Goal: Information Seeking & Learning: Understand process/instructions

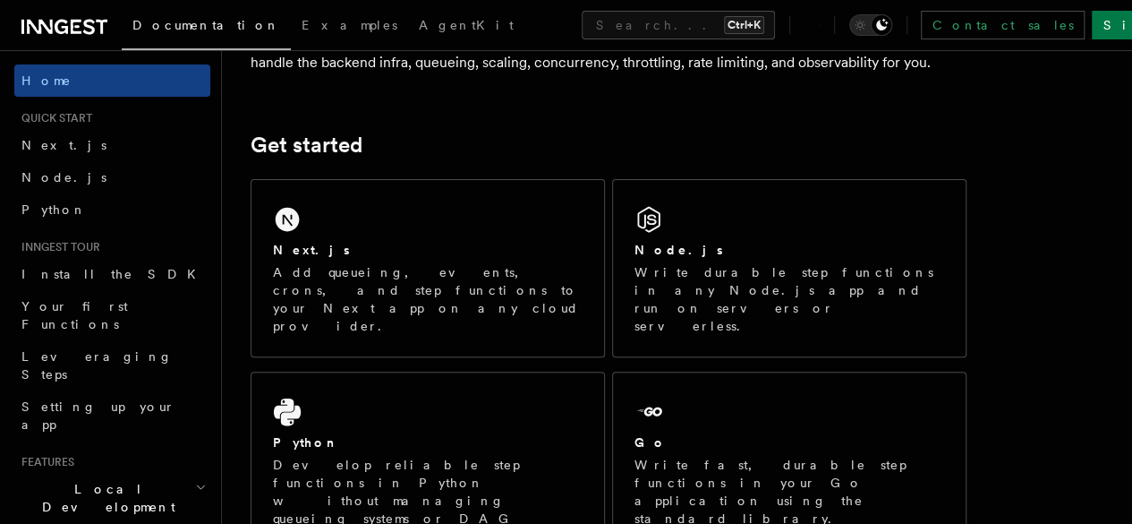
scroll to position [206, 0]
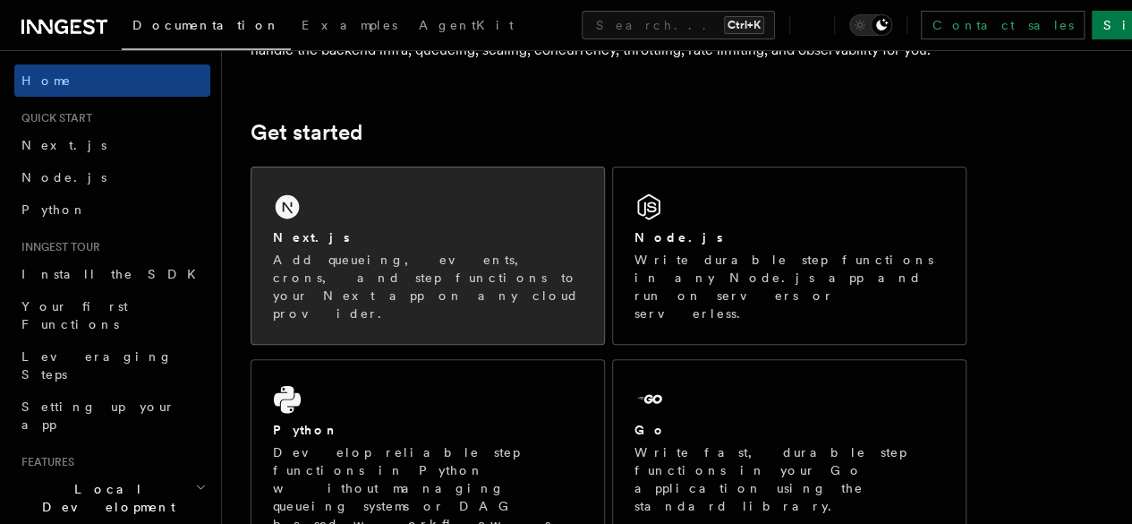
click at [404, 247] on div "Next.js" at bounding box center [428, 237] width 310 height 19
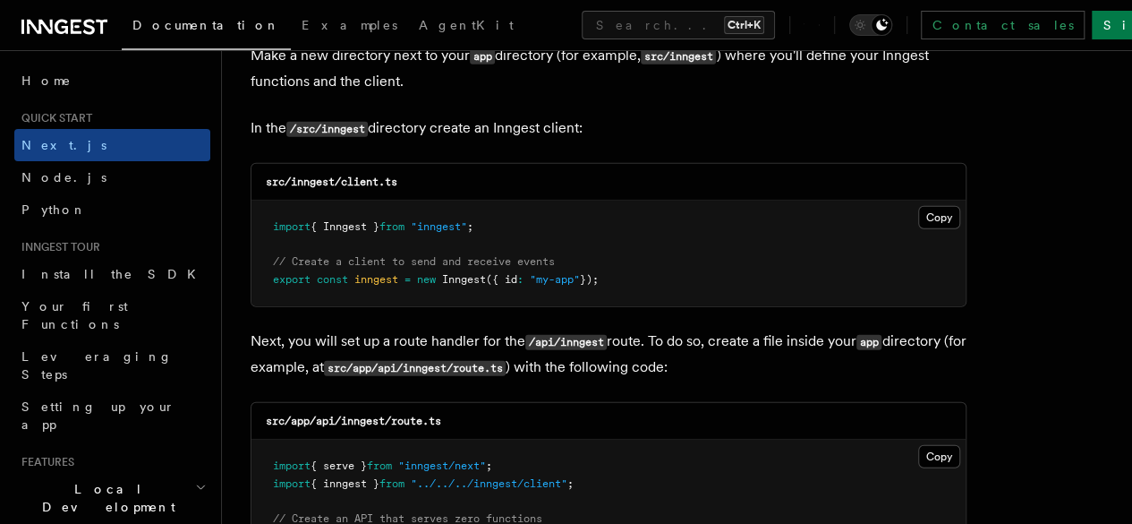
scroll to position [2258, 0]
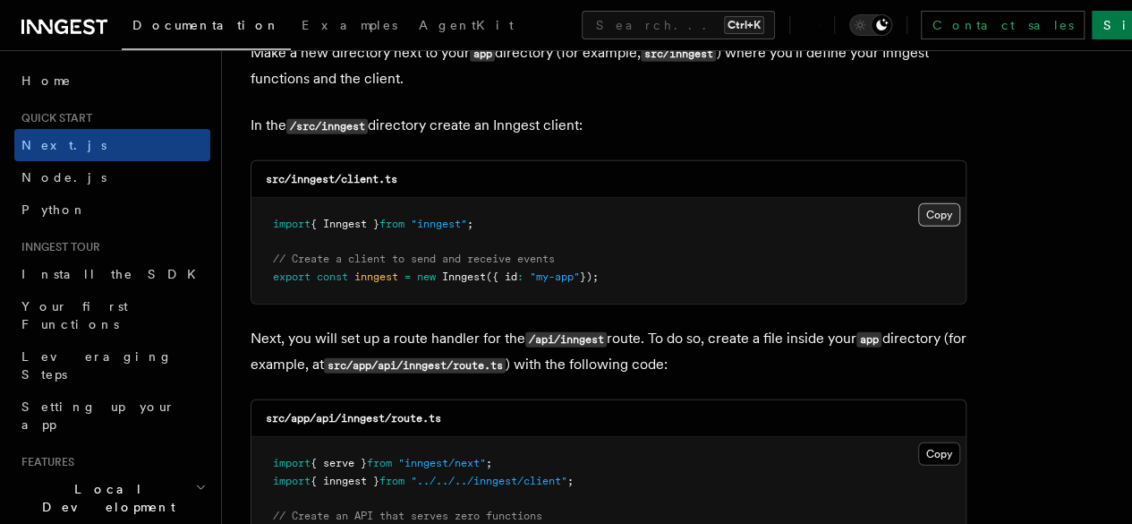
click at [919, 203] on button "Copy Copied" at bounding box center [940, 214] width 42 height 23
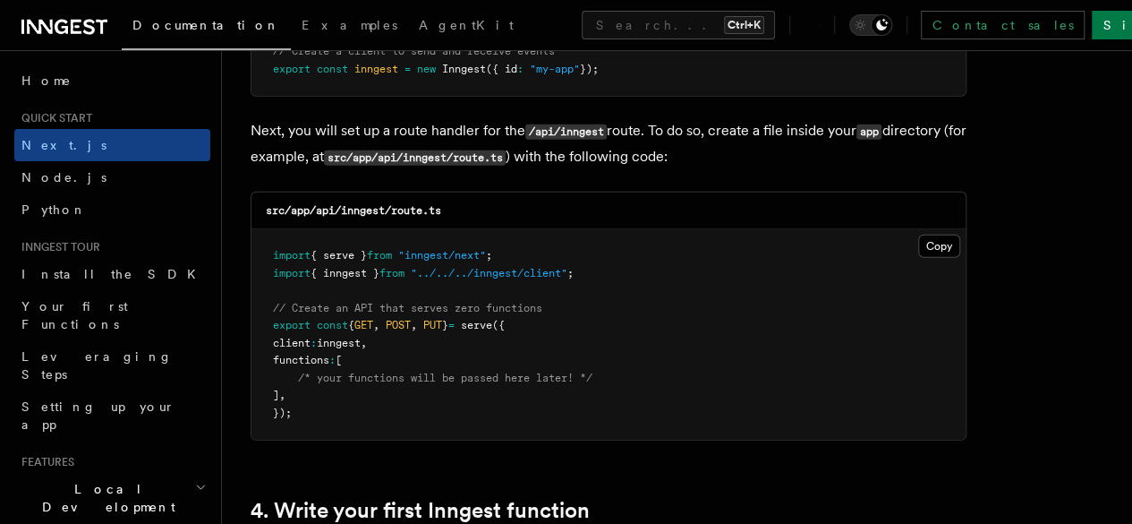
scroll to position [2467, 0]
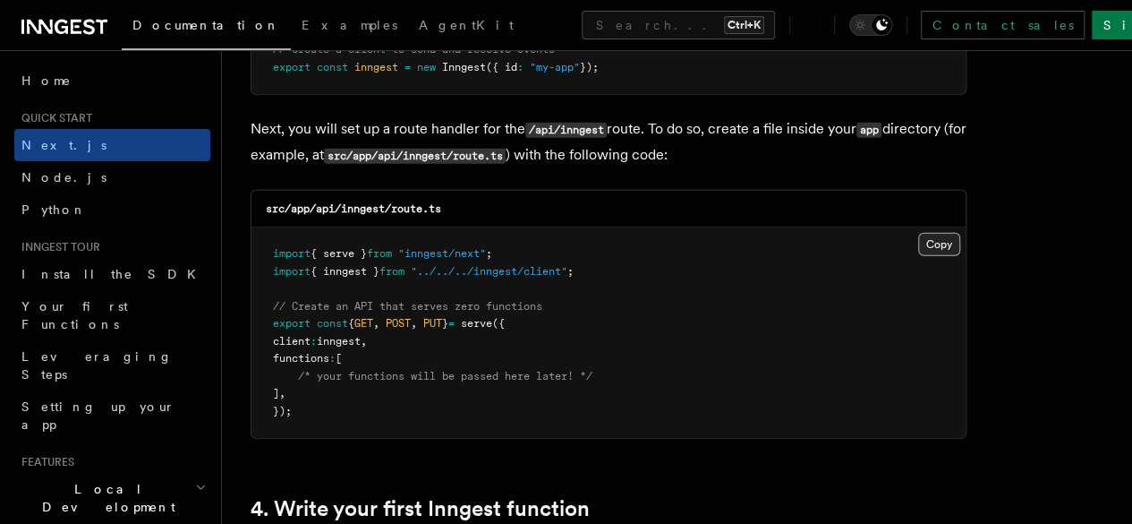
click at [919, 233] on button "Copy Copied" at bounding box center [940, 244] width 42 height 23
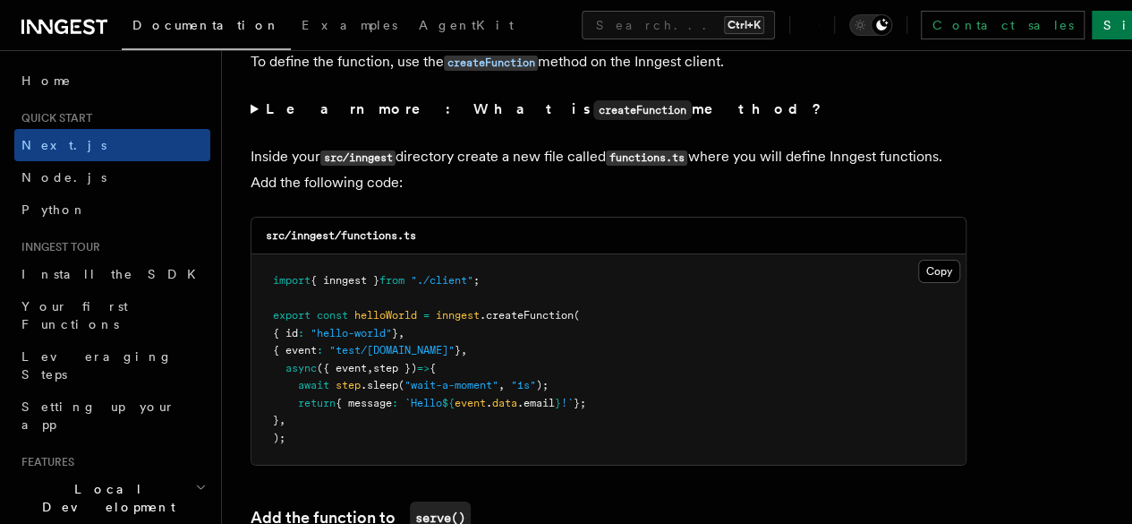
scroll to position [3106, 0]
click at [919, 259] on button "Copy Copied" at bounding box center [940, 270] width 42 height 23
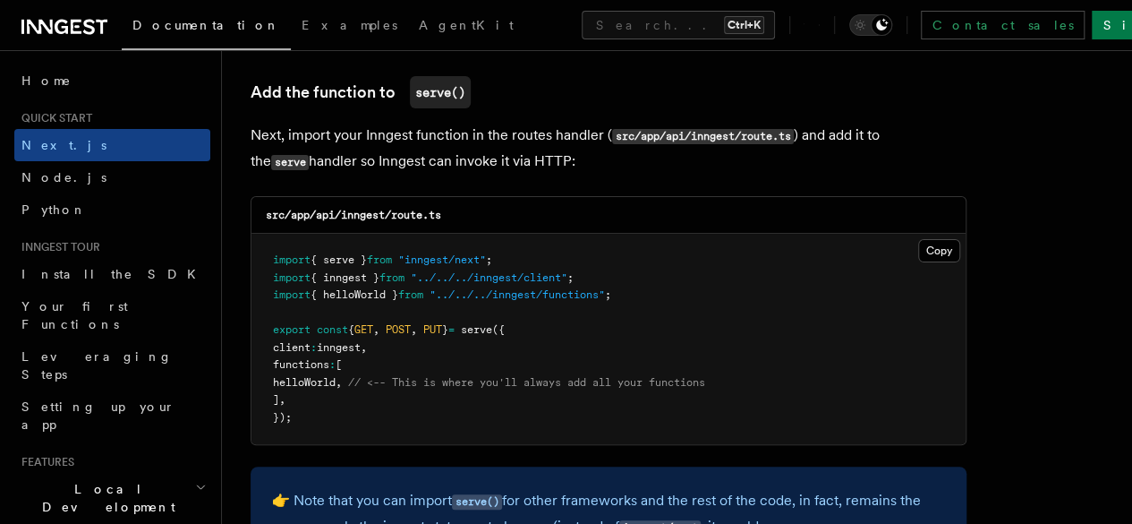
scroll to position [3542, 0]
